Goal: Task Accomplishment & Management: Use online tool/utility

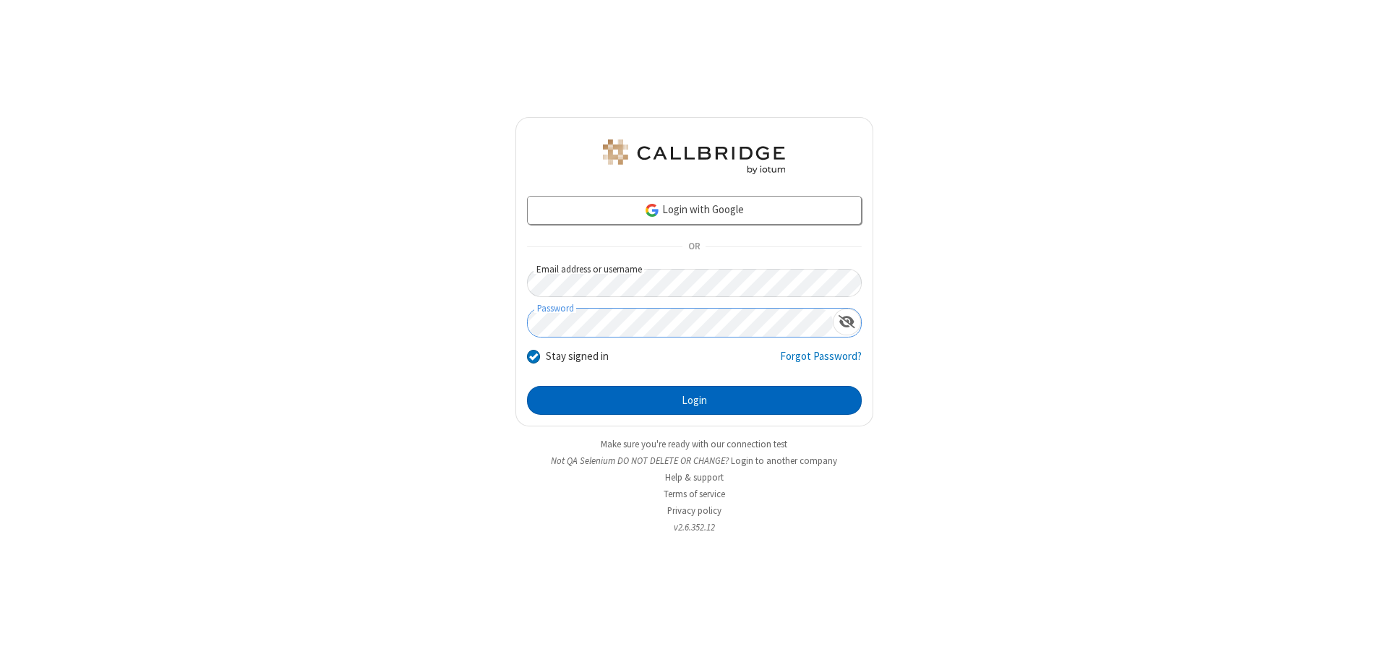
click at [694, 400] on button "Login" at bounding box center [694, 400] width 335 height 29
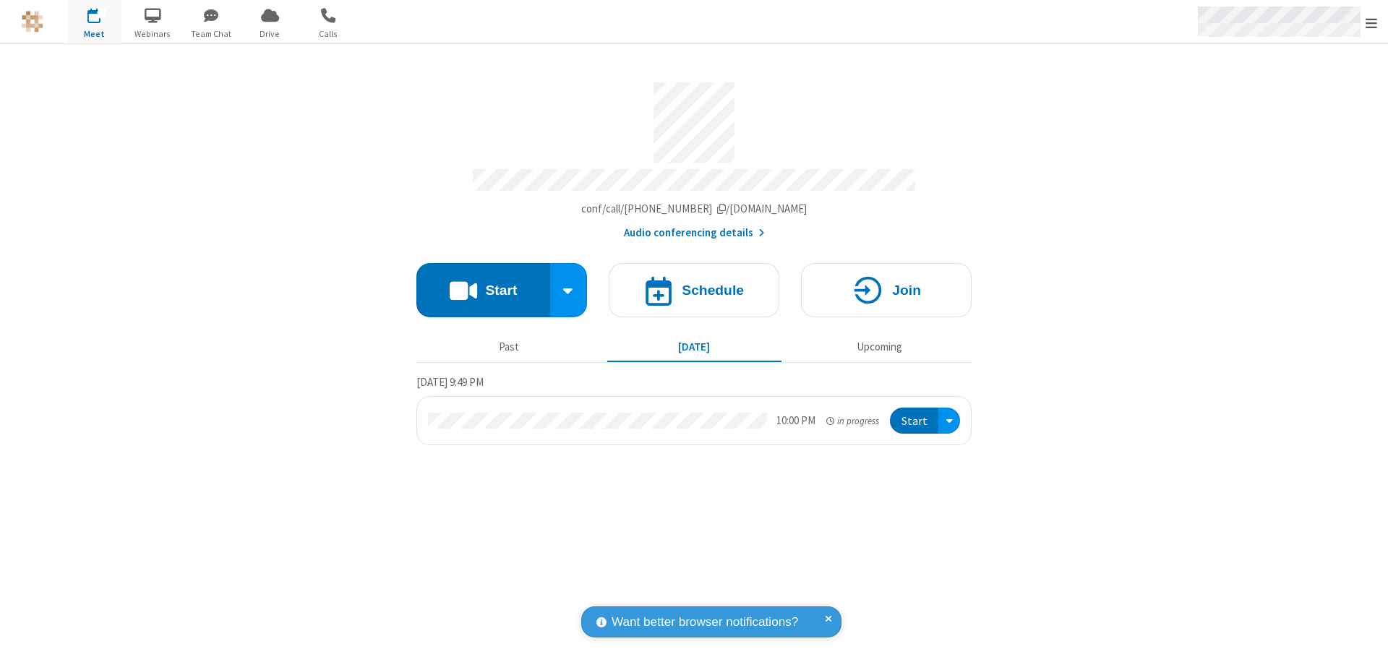
click at [1371, 22] on span "Open menu" at bounding box center [1371, 23] width 12 height 14
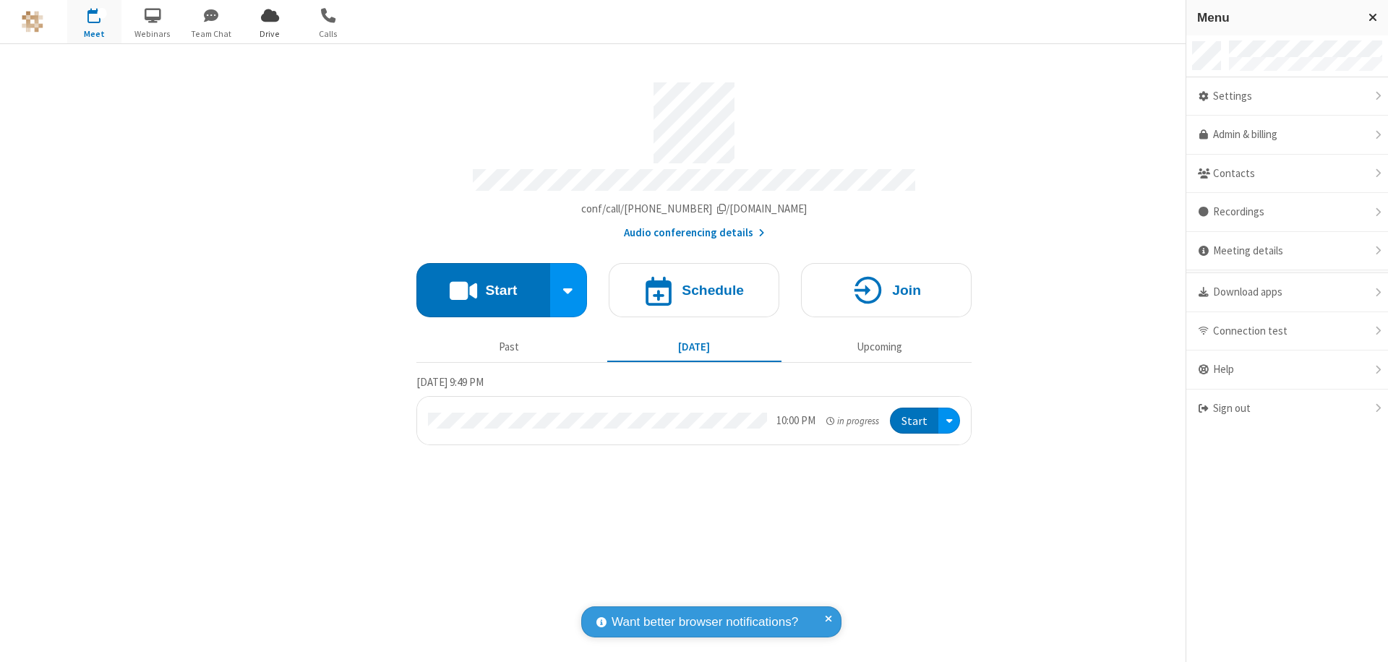
click at [270, 33] on span "Drive" at bounding box center [270, 33] width 54 height 13
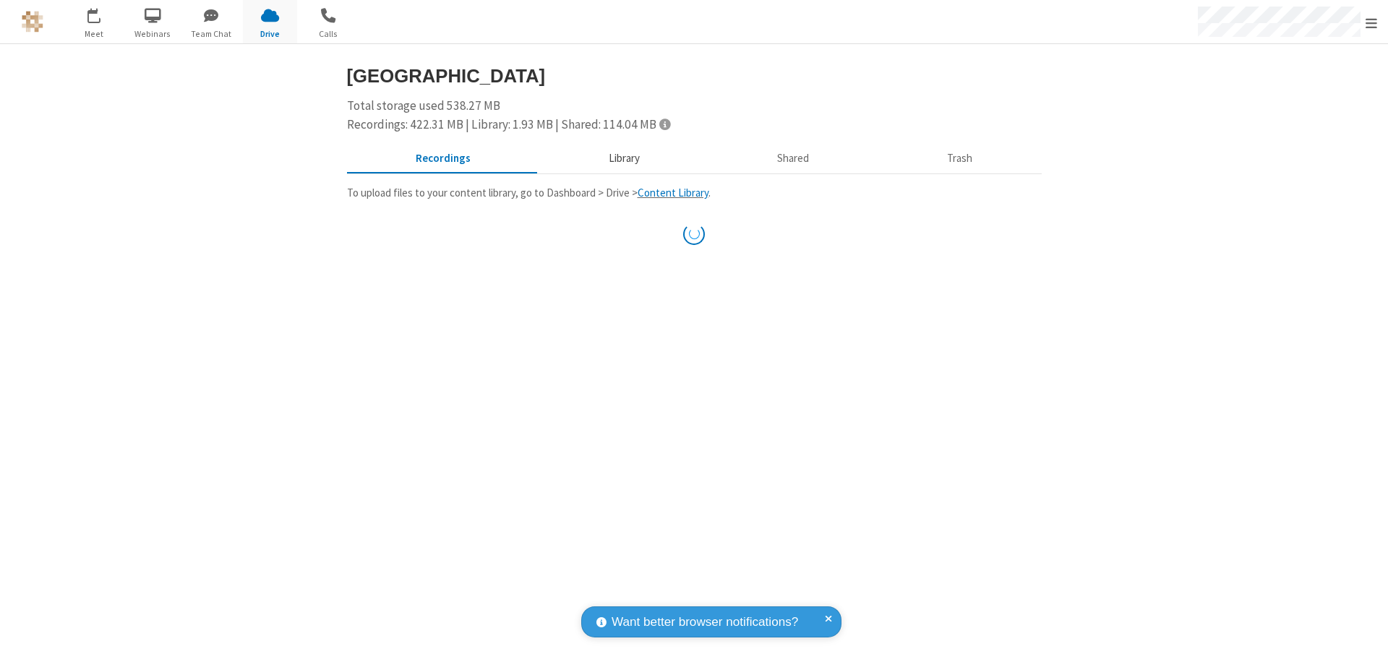
click at [622, 158] on button "Library" at bounding box center [623, 158] width 169 height 27
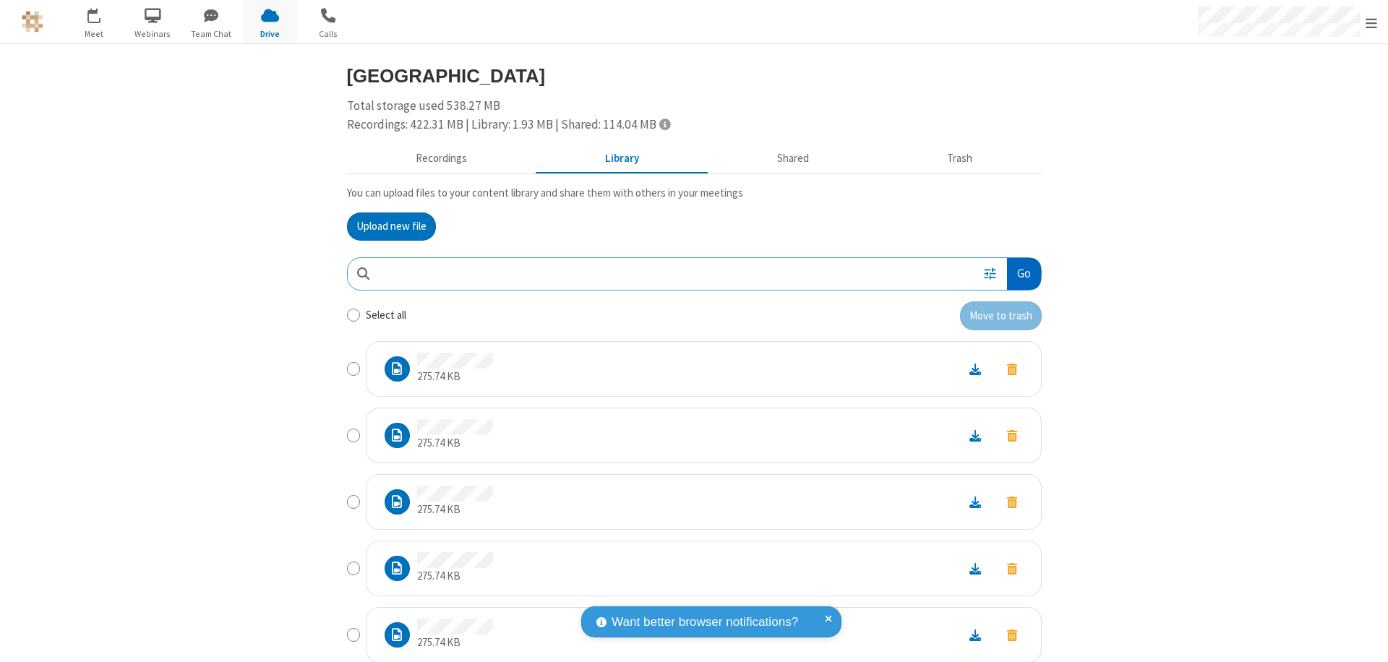
click at [1018, 273] on button "Go" at bounding box center [1023, 274] width 33 height 33
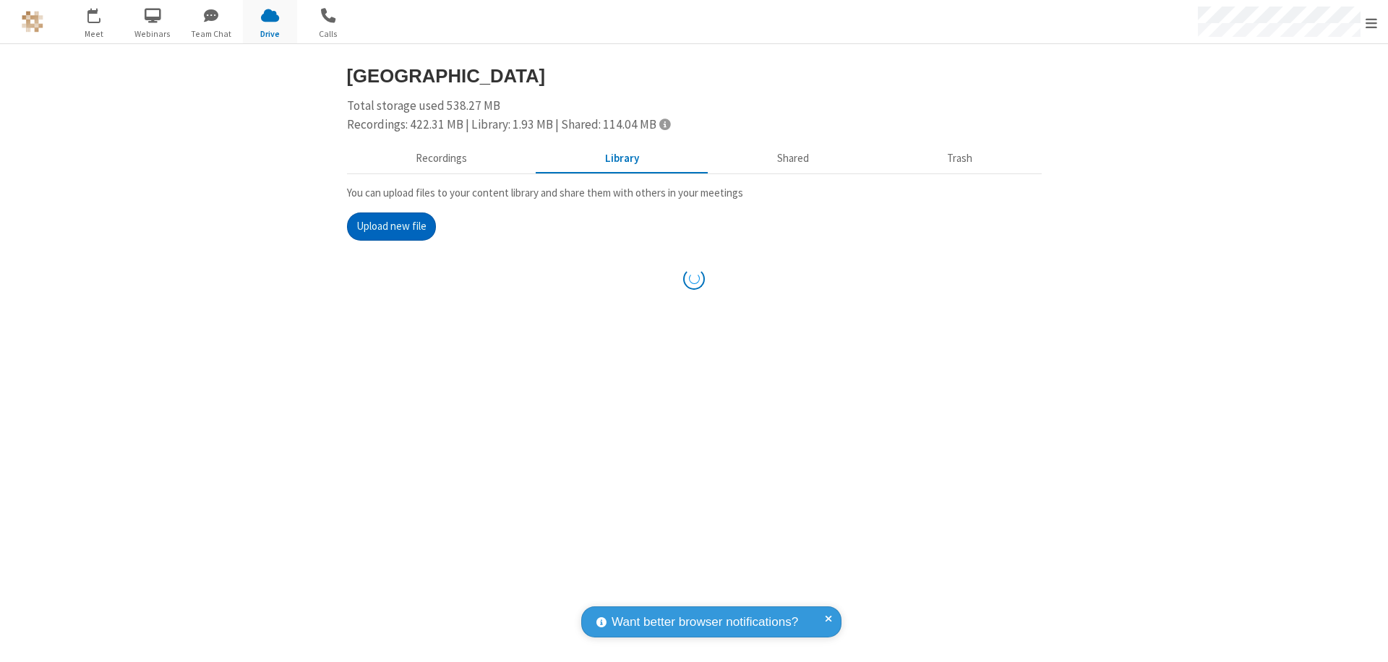
click at [385, 226] on button "Upload new file" at bounding box center [391, 227] width 89 height 29
